Goal: Information Seeking & Learning: Learn about a topic

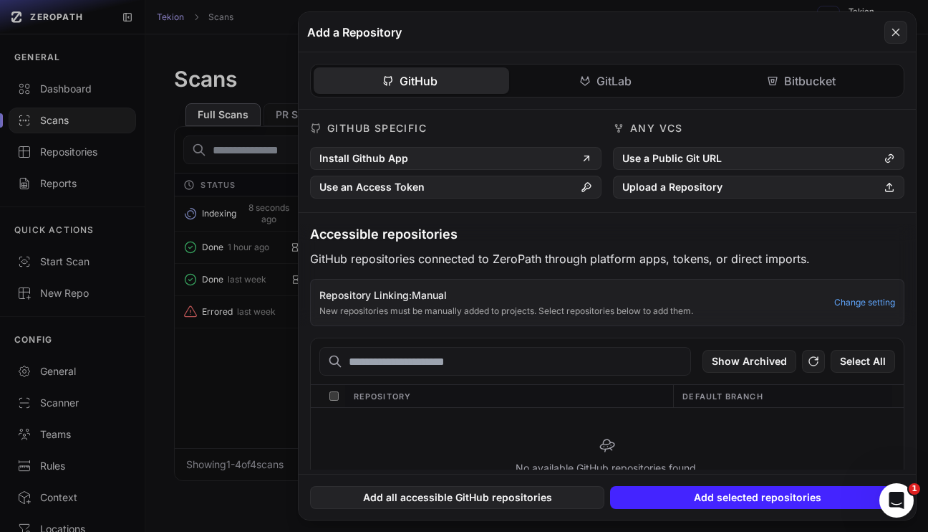
click at [230, 380] on button at bounding box center [464, 266] width 928 height 532
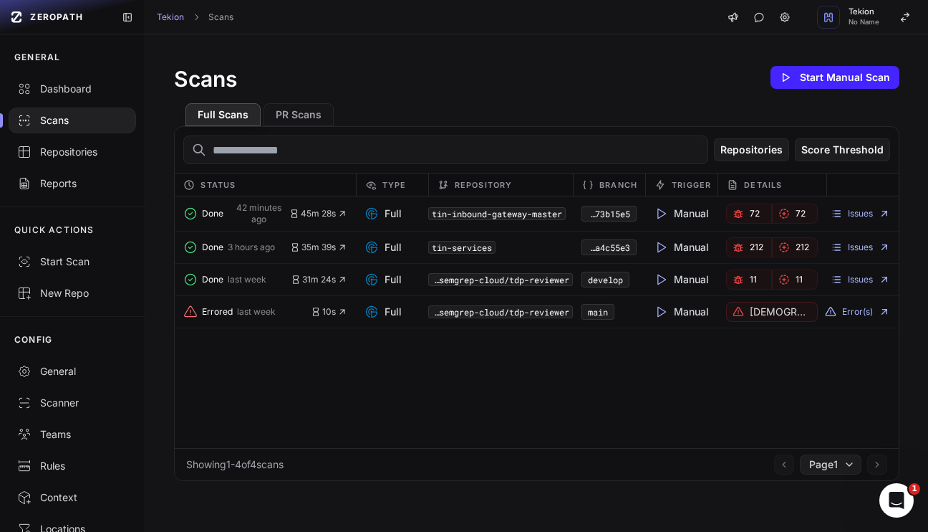
click at [750, 219] on span "72" at bounding box center [755, 213] width 10 height 11
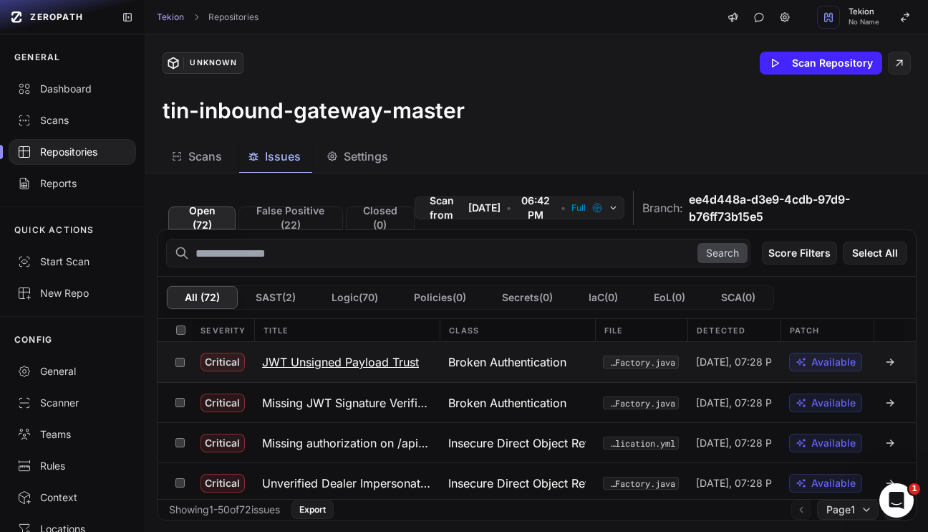
click at [355, 360] on h3 "JWT Unsigned Payload Trust" at bounding box center [340, 361] width 157 height 17
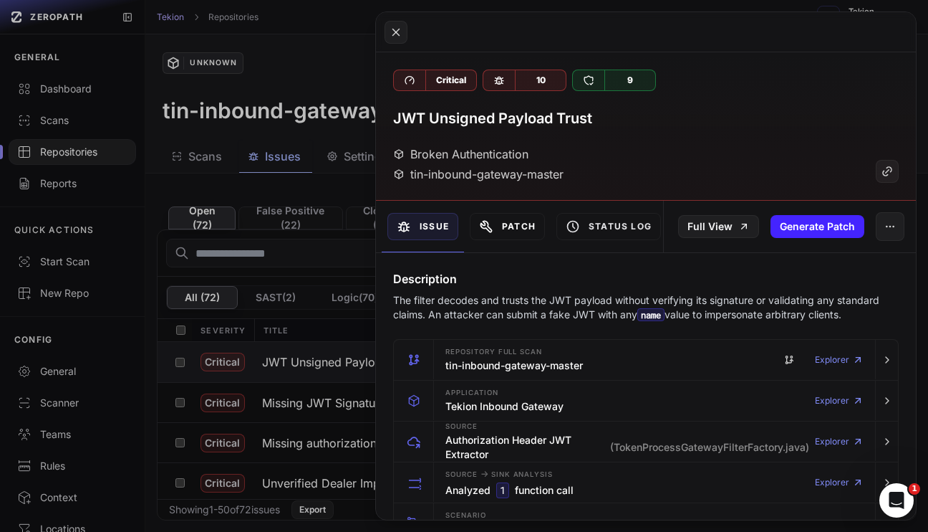
click at [512, 229] on button "Patch" at bounding box center [507, 226] width 75 height 27
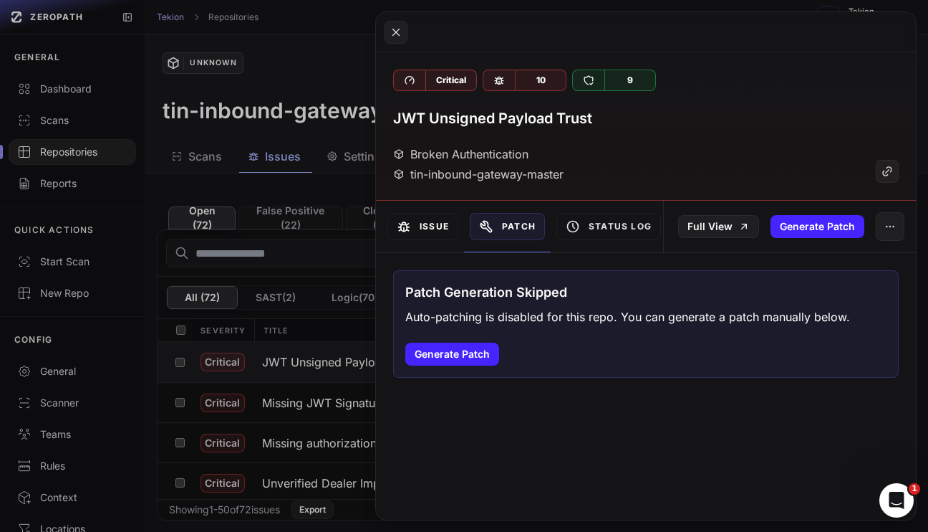
click at [421, 222] on button "Issue" at bounding box center [423, 226] width 71 height 27
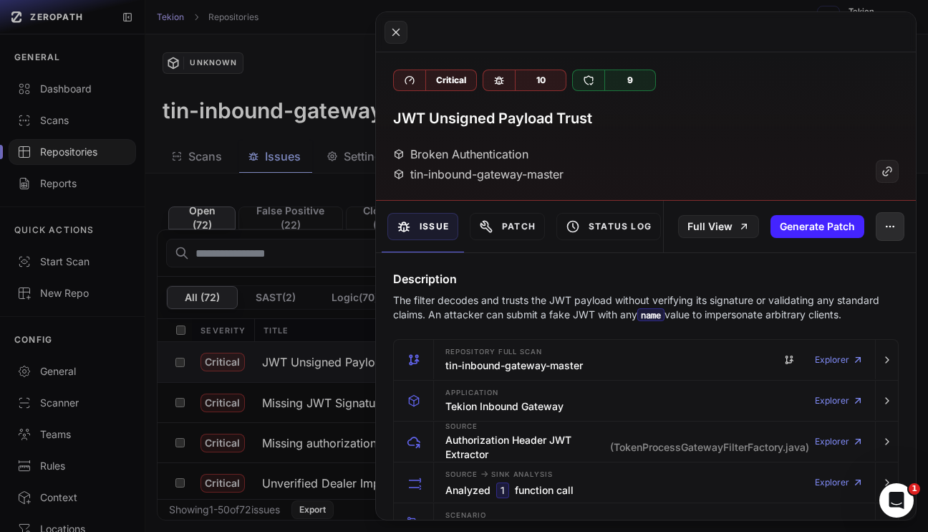
click at [886, 228] on icon "button" at bounding box center [890, 226] width 11 height 11
click at [757, 163] on div "Broken Authentication tin-inbound-gateway-master" at bounding box center [646, 163] width 506 height 37
click at [601, 225] on button "Status Log" at bounding box center [609, 226] width 105 height 27
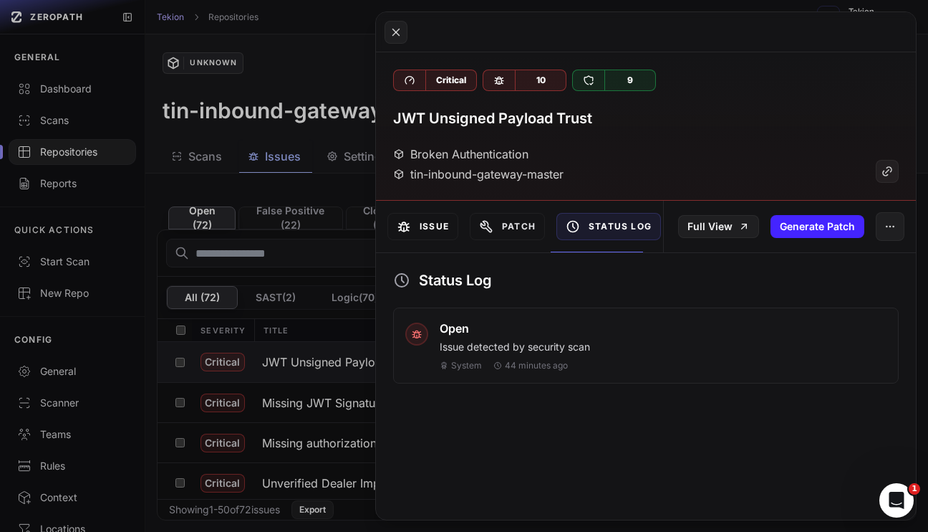
click at [424, 224] on button "Issue" at bounding box center [423, 226] width 71 height 27
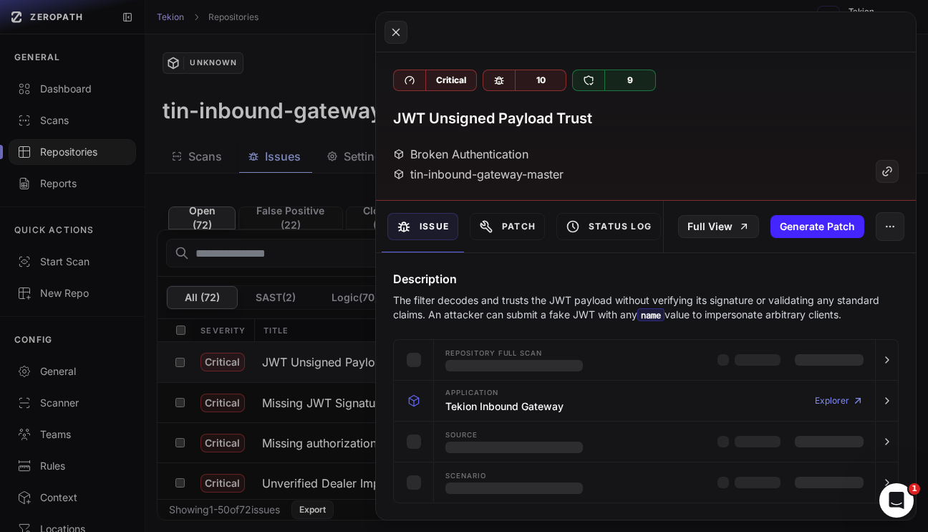
click at [312, 359] on button at bounding box center [464, 266] width 928 height 532
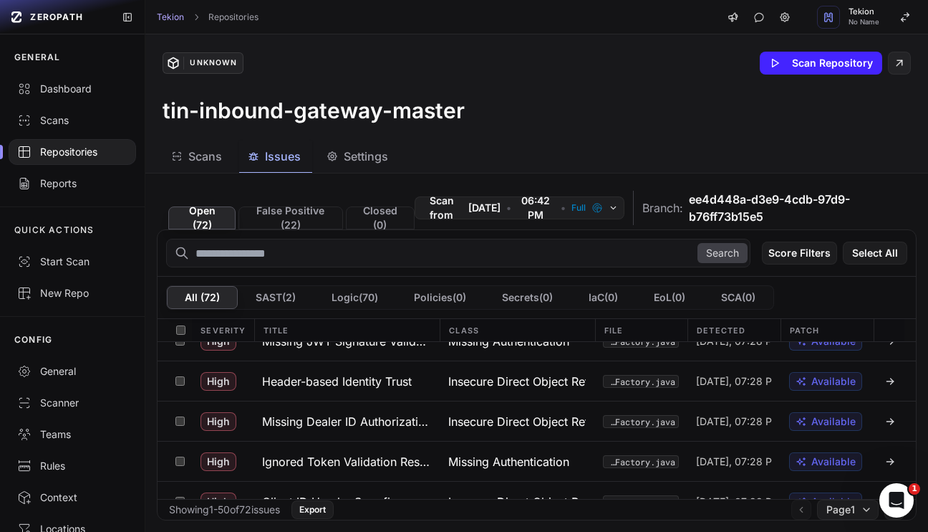
scroll to position [610, 0]
